Goal: Communication & Community: Answer question/provide support

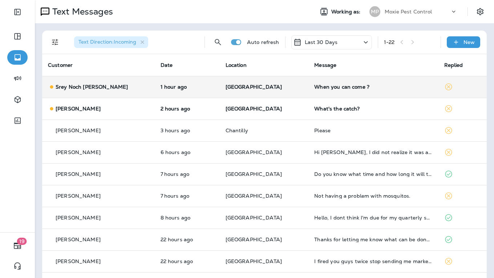
click at [308, 91] on td "When you can come ?" at bounding box center [373, 87] width 130 height 22
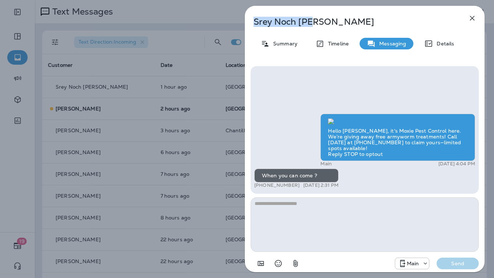
drag, startPoint x: 314, startPoint y: 22, endPoint x: 259, endPoint y: 23, distance: 54.8
click at [255, 24] on p "Srey Noch [PERSON_NAME]" at bounding box center [353, 22] width 198 height 10
copy p "Srey Noch [PERSON_NAME]"
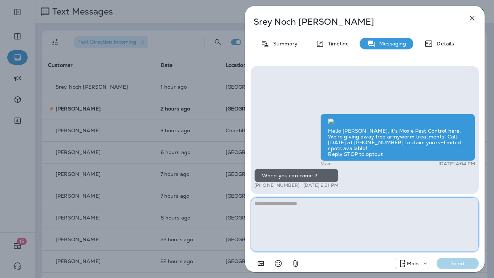
click at [310, 217] on textarea at bounding box center [365, 224] width 228 height 54
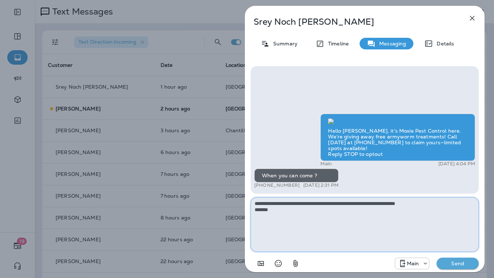
type textarea "**********"
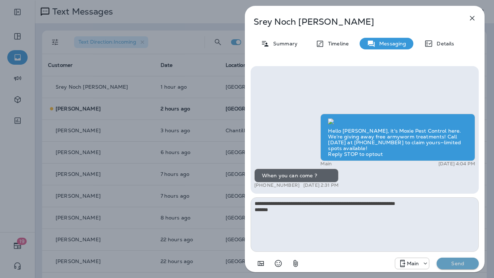
click at [455, 261] on p "Send" at bounding box center [457, 263] width 31 height 7
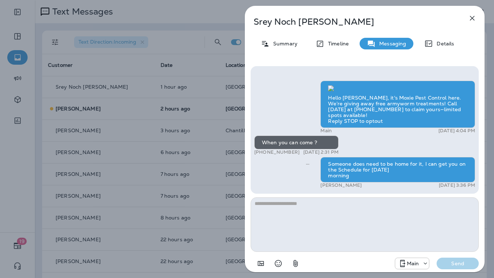
click at [232, 111] on div "Srey Noch [PERSON_NAME] Summary Timeline Messaging Details Hello [PERSON_NAME],…" at bounding box center [247, 139] width 494 height 278
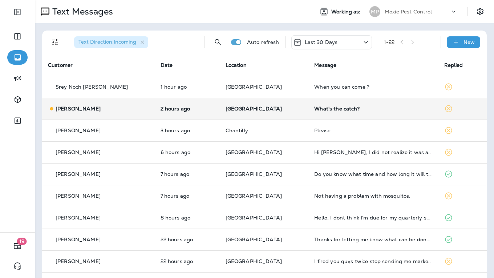
click at [214, 110] on td "2 hours ago" at bounding box center [187, 109] width 65 height 22
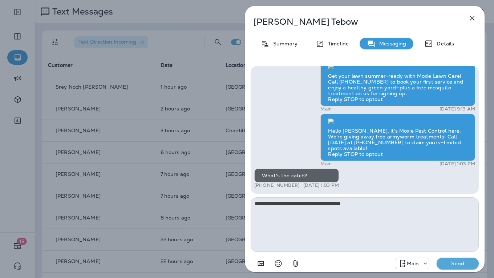
type textarea "**********"
click at [460, 264] on p "Send" at bounding box center [457, 263] width 31 height 7
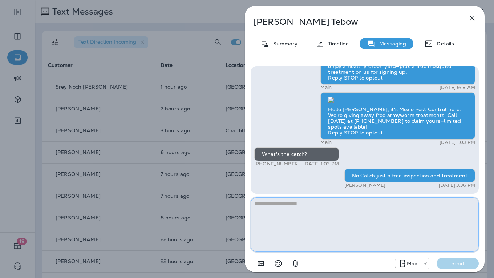
click at [335, 214] on textarea at bounding box center [365, 224] width 228 height 54
type textarea "**********"
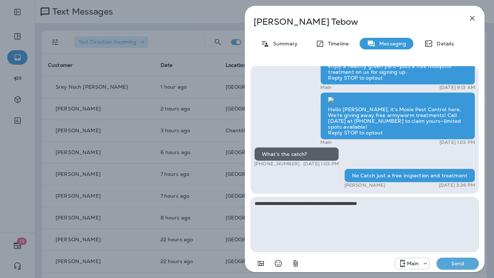
click at [455, 264] on p "Send" at bounding box center [457, 263] width 31 height 7
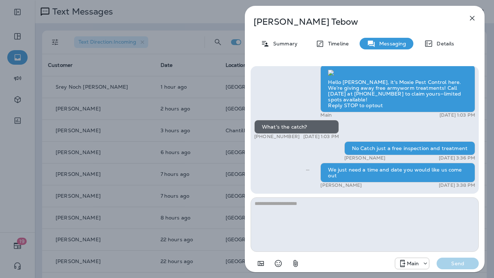
click at [196, 150] on div "[PERSON_NAME] Summary Timeline Messaging Details Get your lawn summer-ready wit…" at bounding box center [247, 139] width 494 height 278
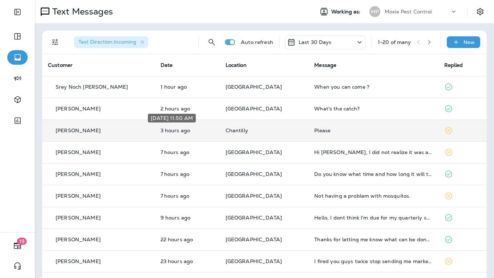
click at [195, 130] on p "3 hours ago" at bounding box center [187, 130] width 53 height 6
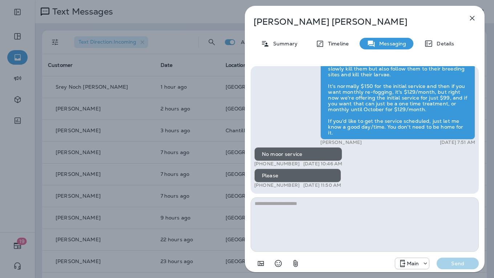
click at [221, 133] on div "Naomi Lindler Summary Timeline Messaging Details Hi, Naomi , this is Cameron wi…" at bounding box center [247, 139] width 494 height 278
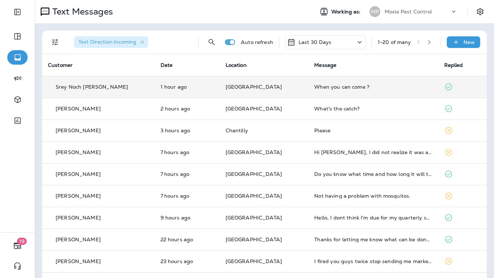
click at [276, 90] on td "[GEOGRAPHIC_DATA]" at bounding box center [264, 87] width 89 height 22
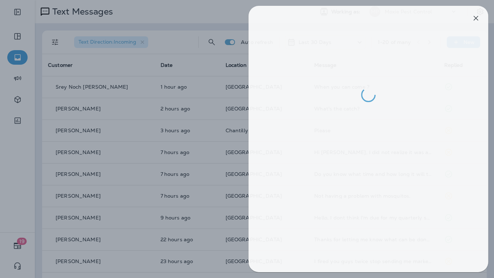
click at [149, 101] on div at bounding box center [251, 139] width 494 height 278
